Goal: Task Accomplishment & Management: Complete application form

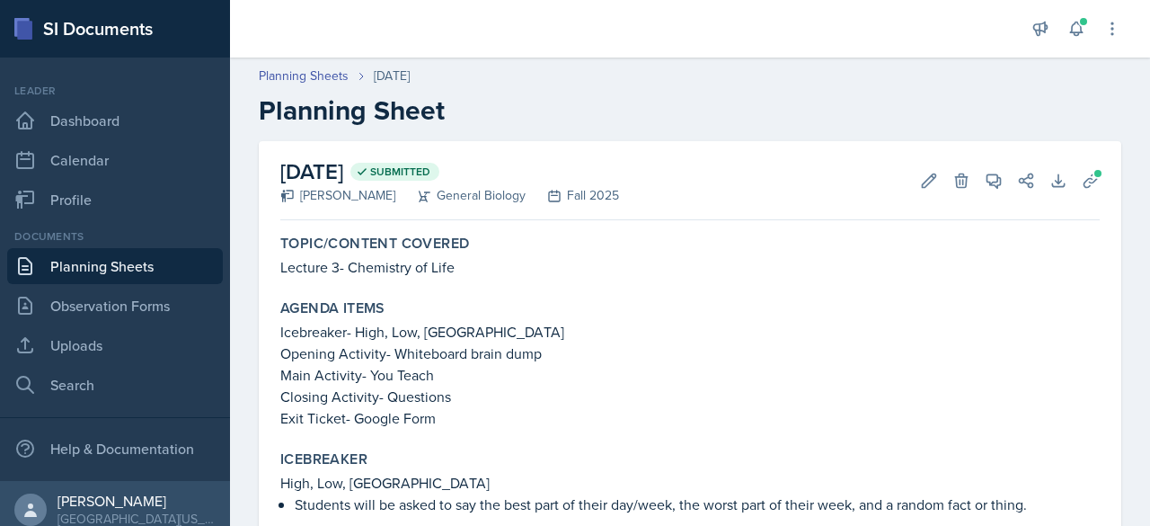
click at [83, 271] on link "Planning Sheets" at bounding box center [115, 266] width 216 height 36
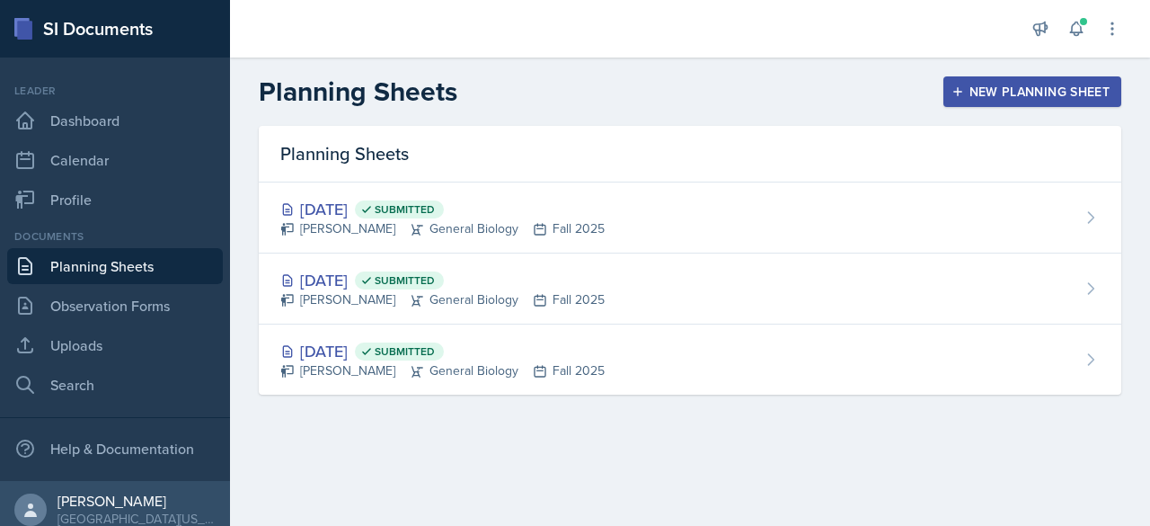
click at [972, 102] on button "New Planning Sheet" at bounding box center [1033, 91] width 178 height 31
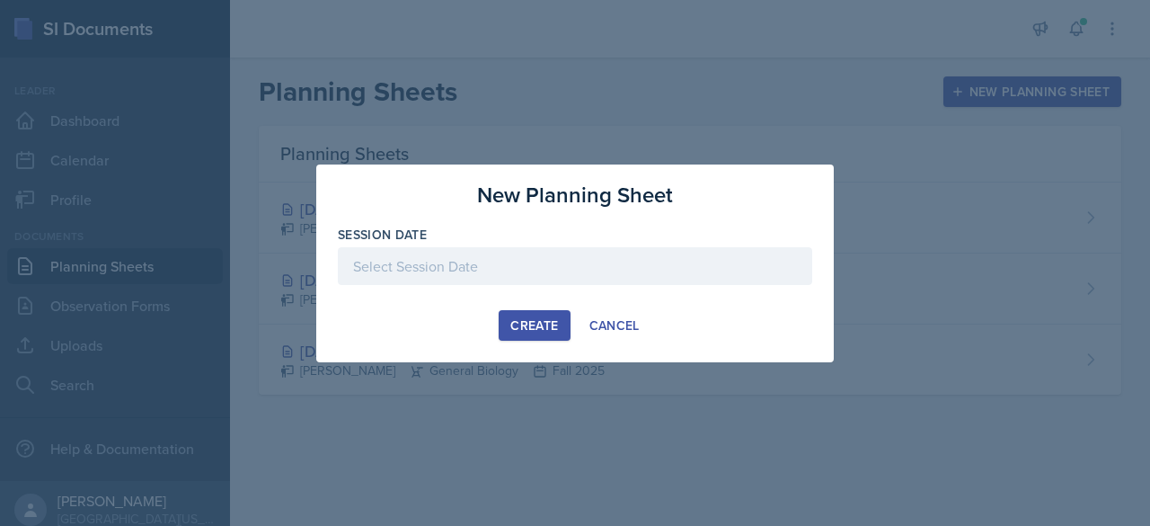
click at [479, 253] on div at bounding box center [575, 266] width 474 height 38
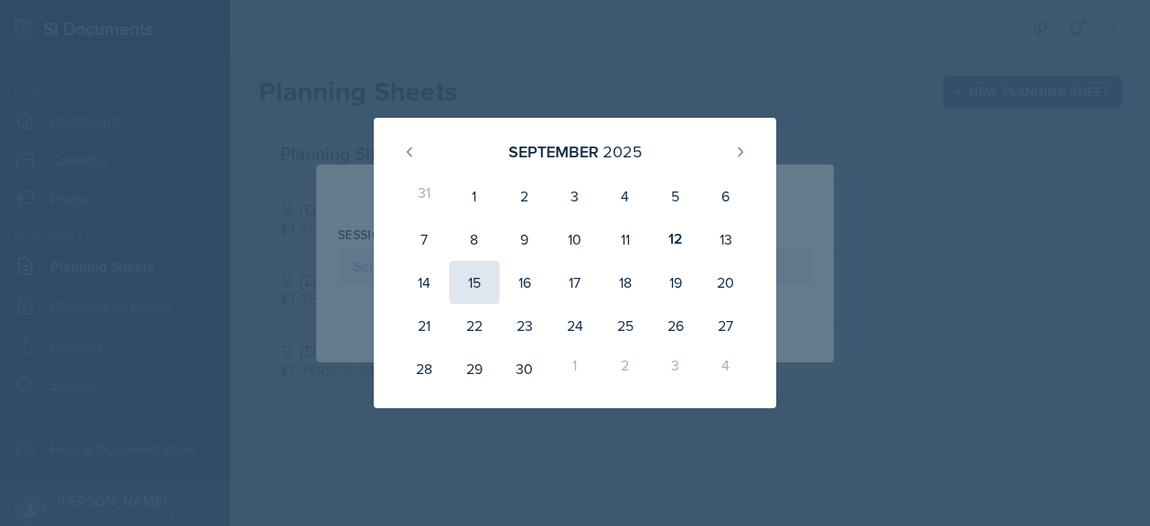
click at [457, 282] on div "15" at bounding box center [474, 282] width 50 height 43
type input "[DATE]"
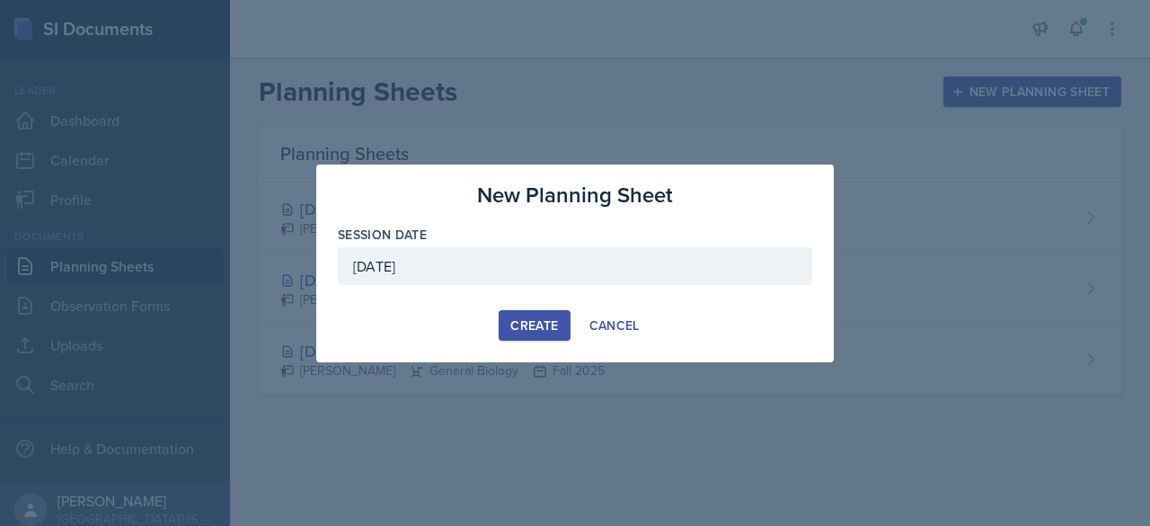
click at [556, 324] on div "Create" at bounding box center [534, 325] width 48 height 14
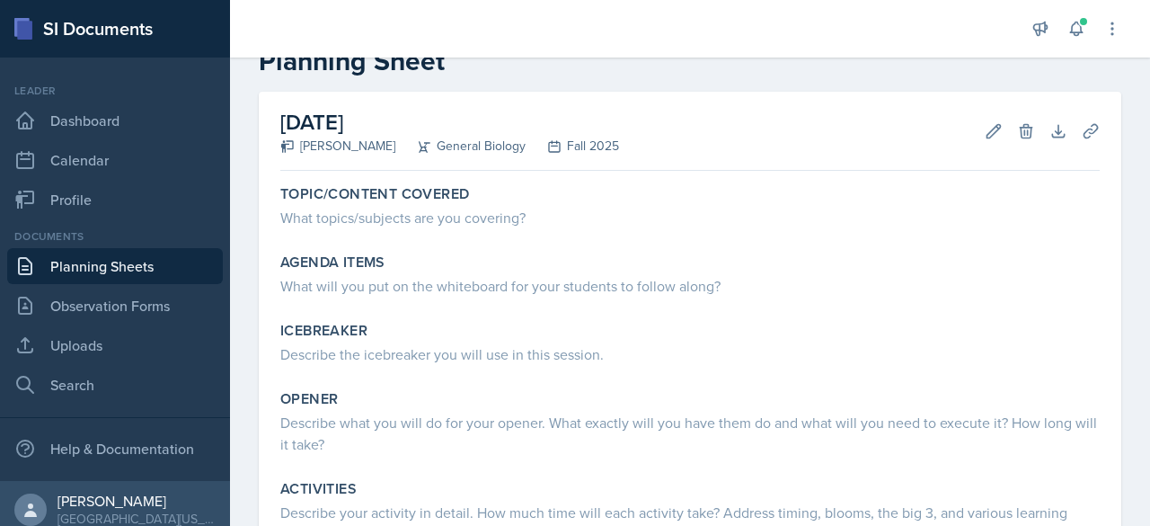
scroll to position [52, 0]
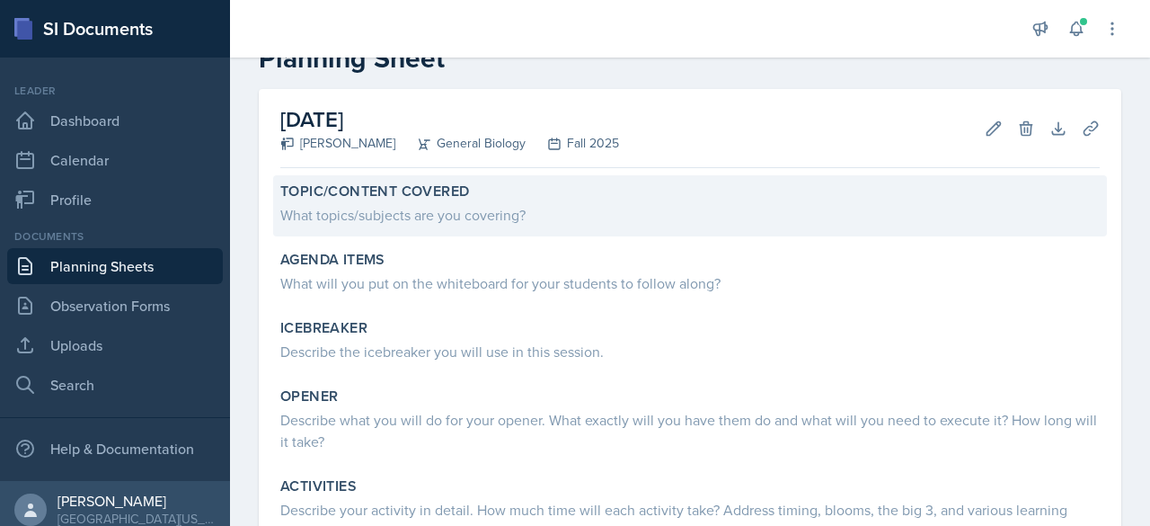
click at [374, 224] on div "What topics/subjects are you covering?" at bounding box center [690, 215] width 820 height 22
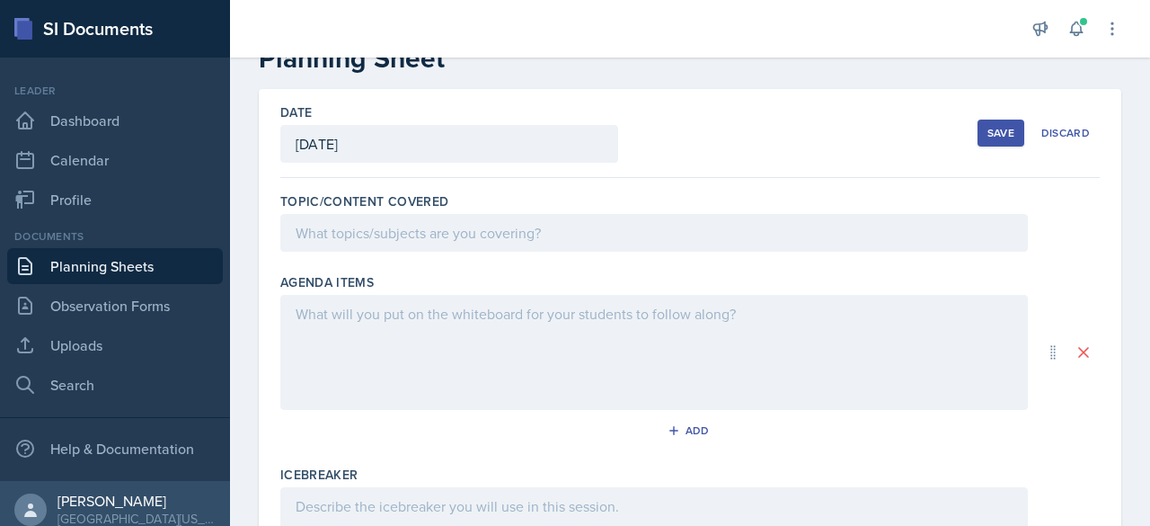
click at [422, 235] on div at bounding box center [654, 233] width 748 height 38
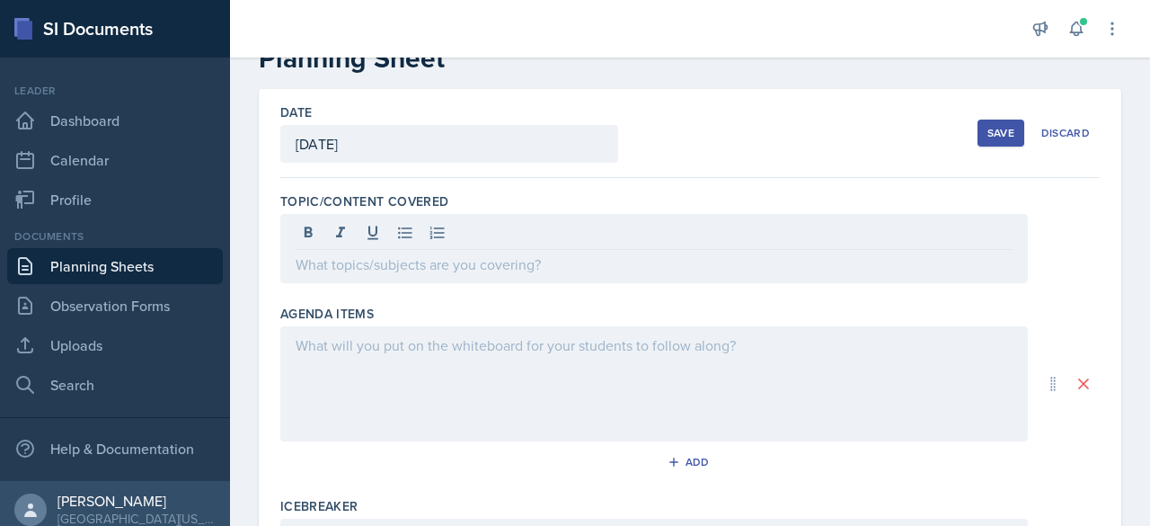
click at [333, 250] on div at bounding box center [654, 248] width 748 height 69
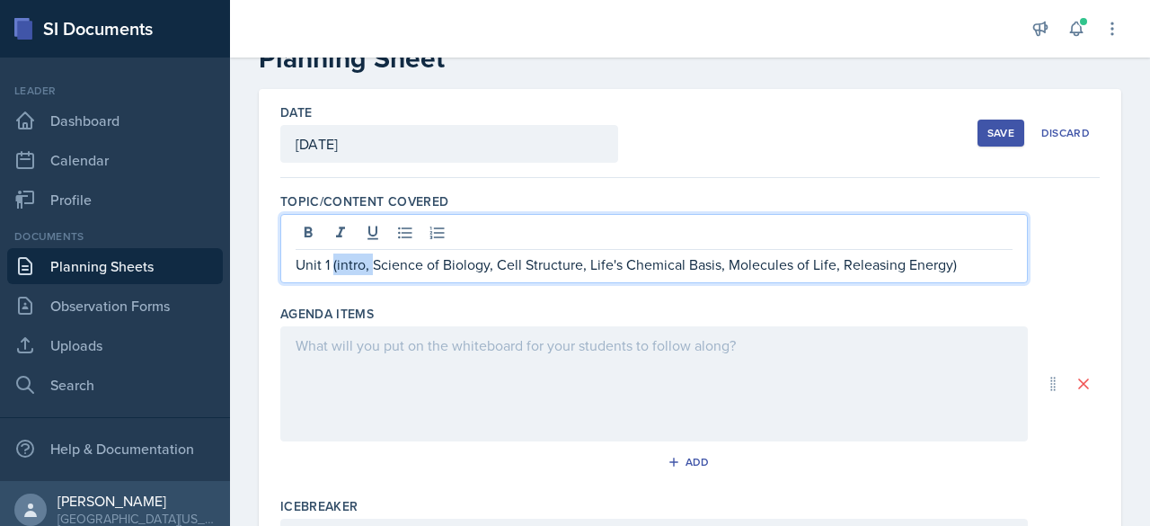
drag, startPoint x: 370, startPoint y: 269, endPoint x: 334, endPoint y: 265, distance: 36.1
click at [334, 265] on p "Unit 1 (intro, Science of Biology, Cell Structure, Life's Chemical Basis, Molec…" at bounding box center [654, 264] width 717 height 22
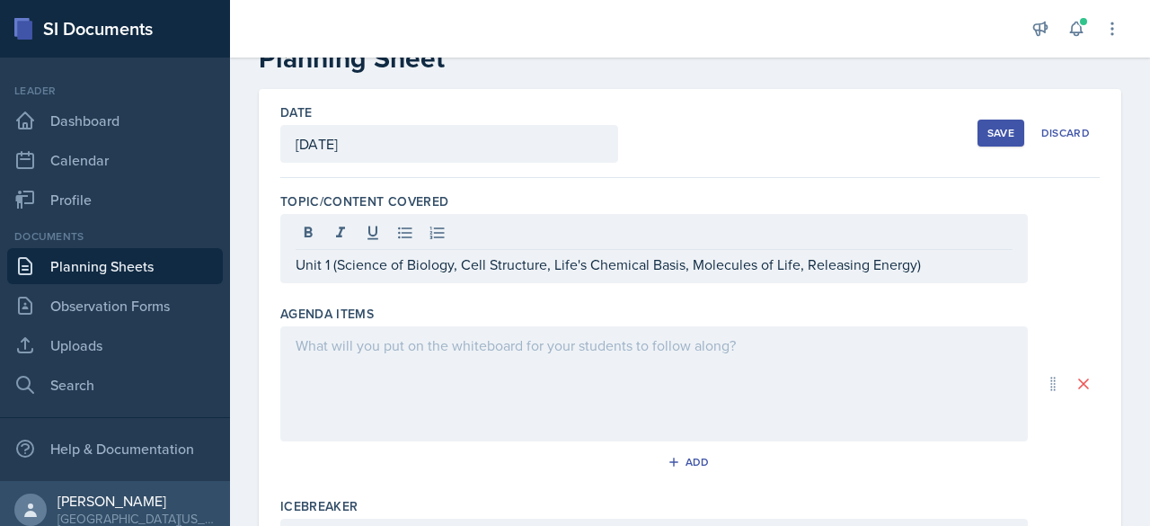
click at [454, 405] on div at bounding box center [654, 383] width 748 height 115
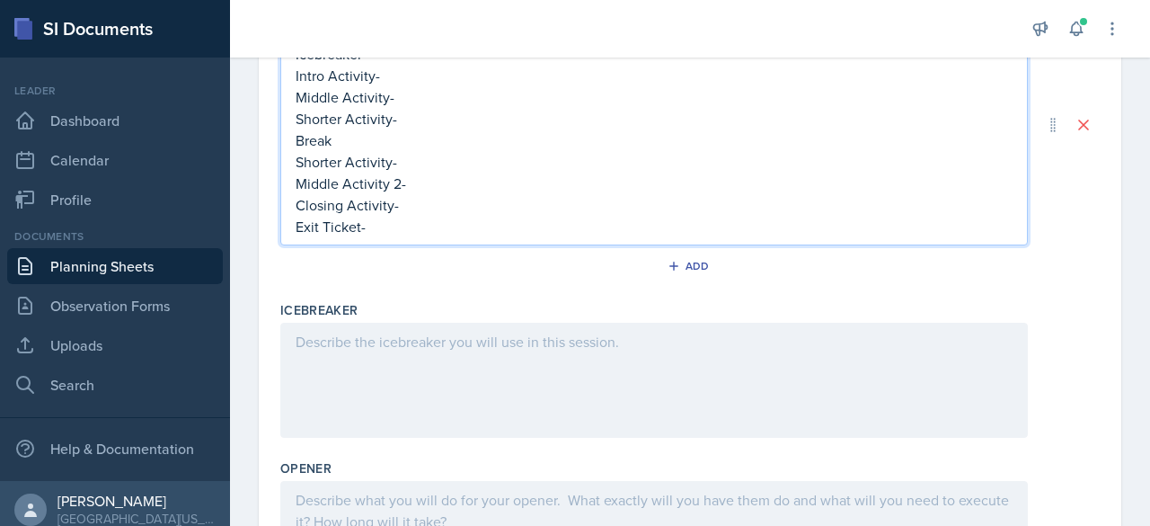
scroll to position [0, 0]
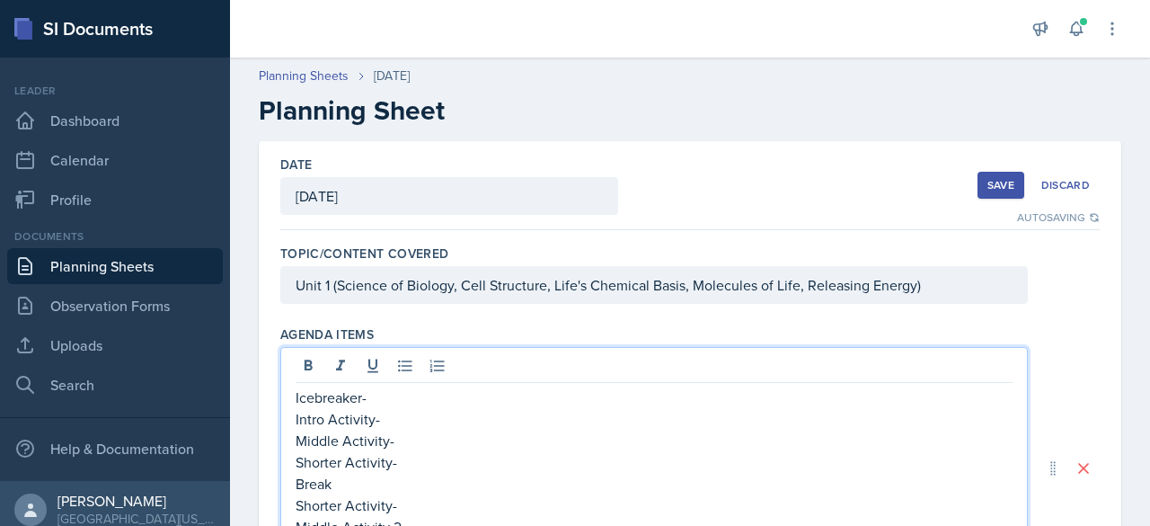
click at [988, 179] on div "Save" at bounding box center [1001, 185] width 27 height 14
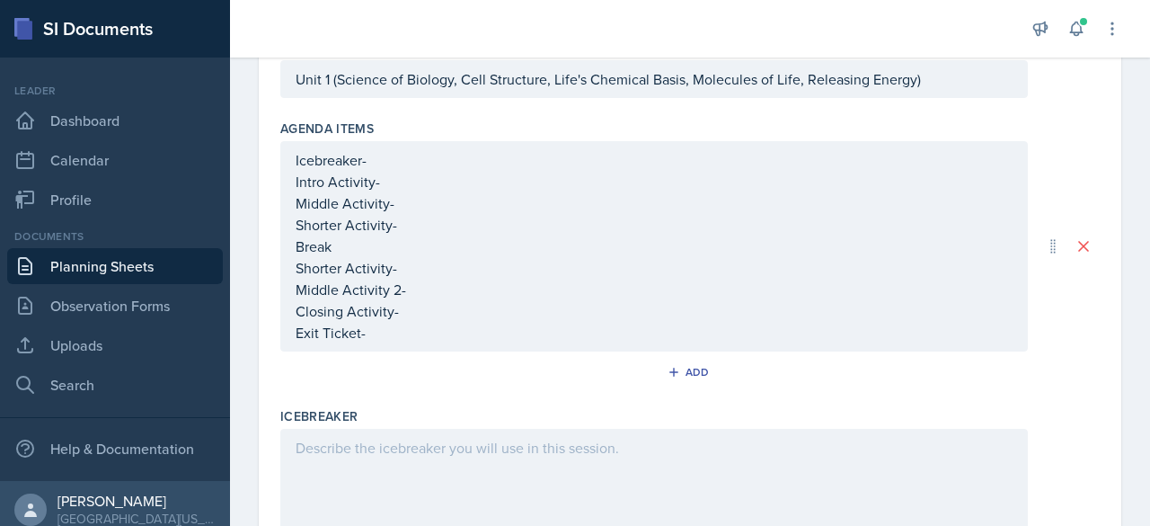
scroll to position [207, 0]
